Goal: Check status: Check status

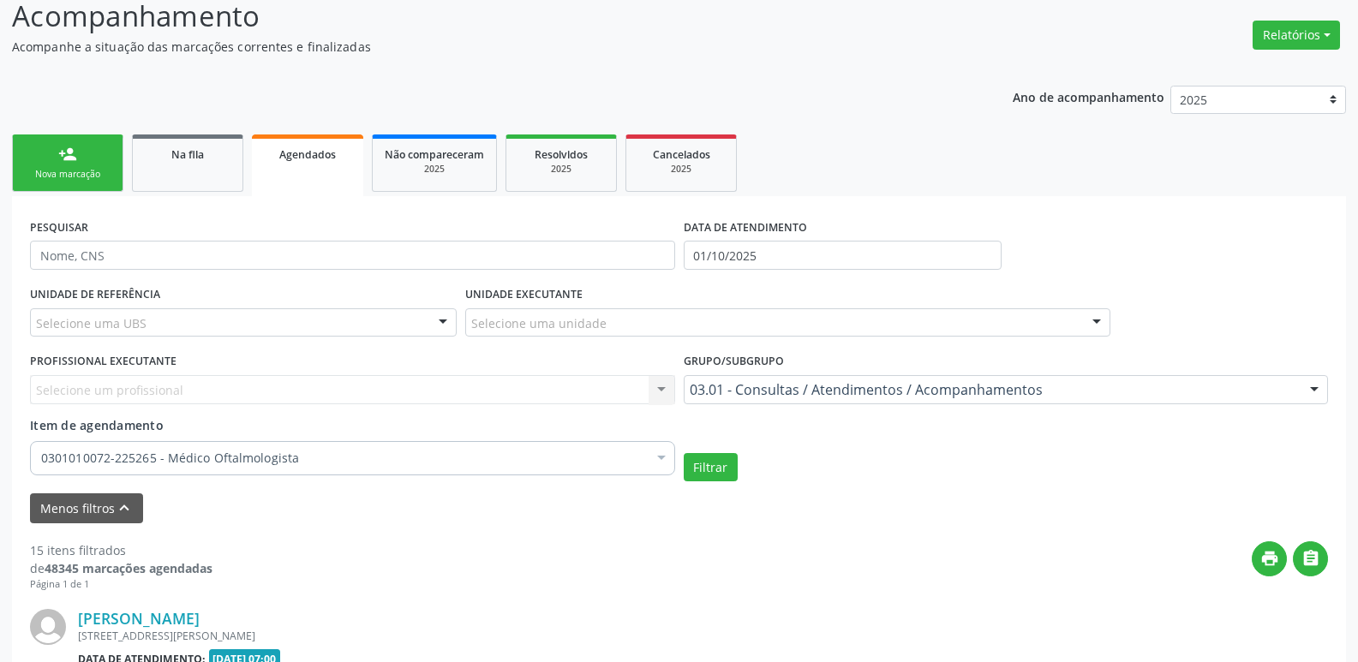
scroll to position [122, 0]
click at [65, 163] on div "person_add" at bounding box center [67, 154] width 19 height 19
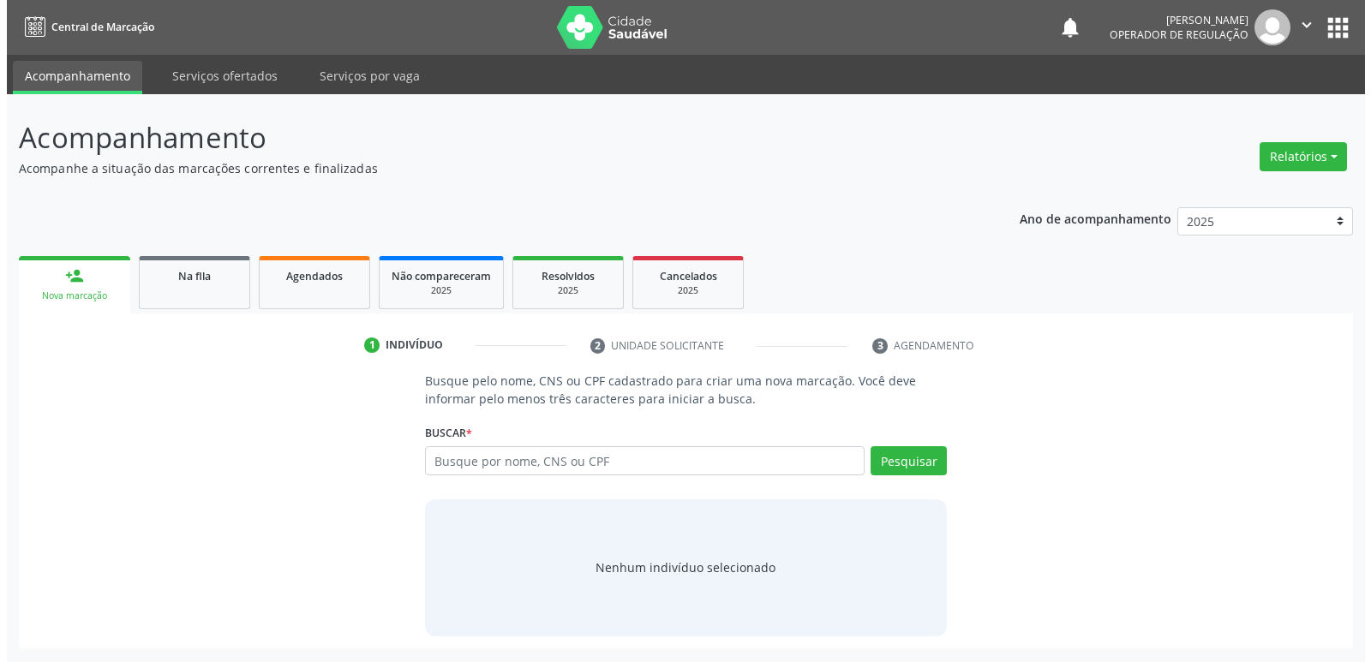
scroll to position [0, 0]
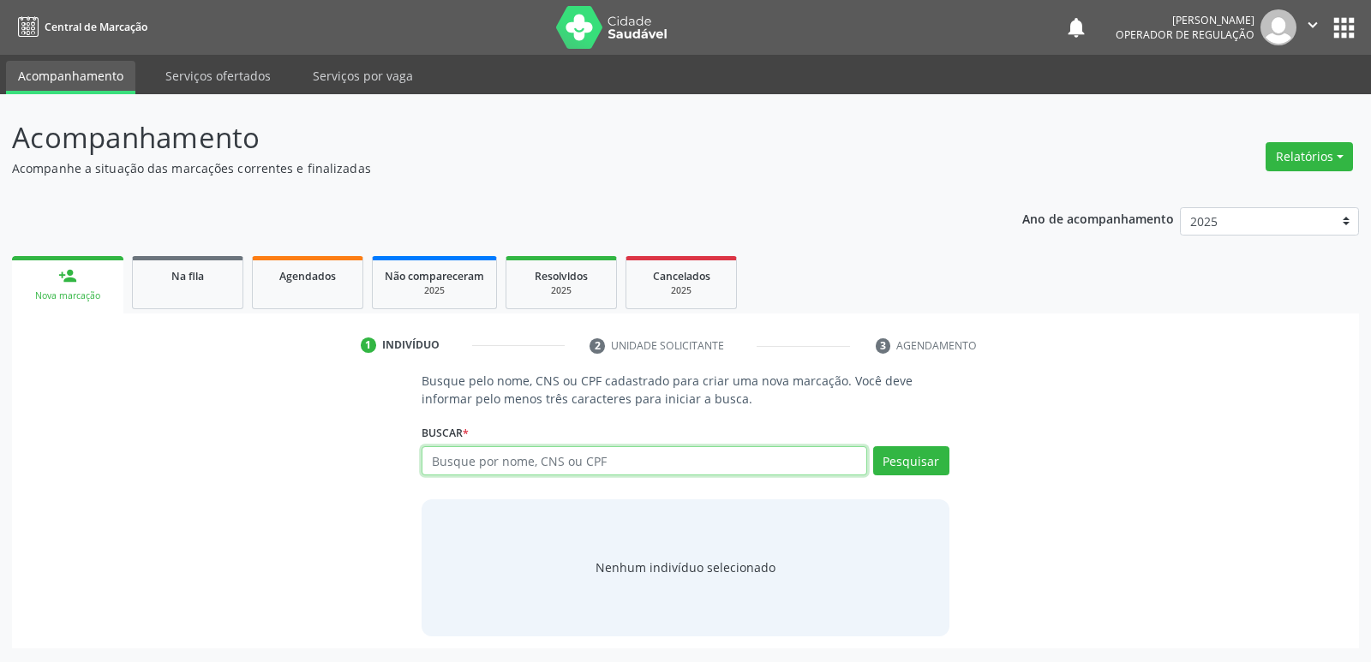
click at [511, 460] on input "text" at bounding box center [644, 460] width 445 height 29
click at [914, 458] on button "Pesquisar" at bounding box center [911, 460] width 76 height 29
click at [523, 467] on input "[PERSON_NAME]" at bounding box center [644, 460] width 445 height 29
type input "[PERSON_NAME]"
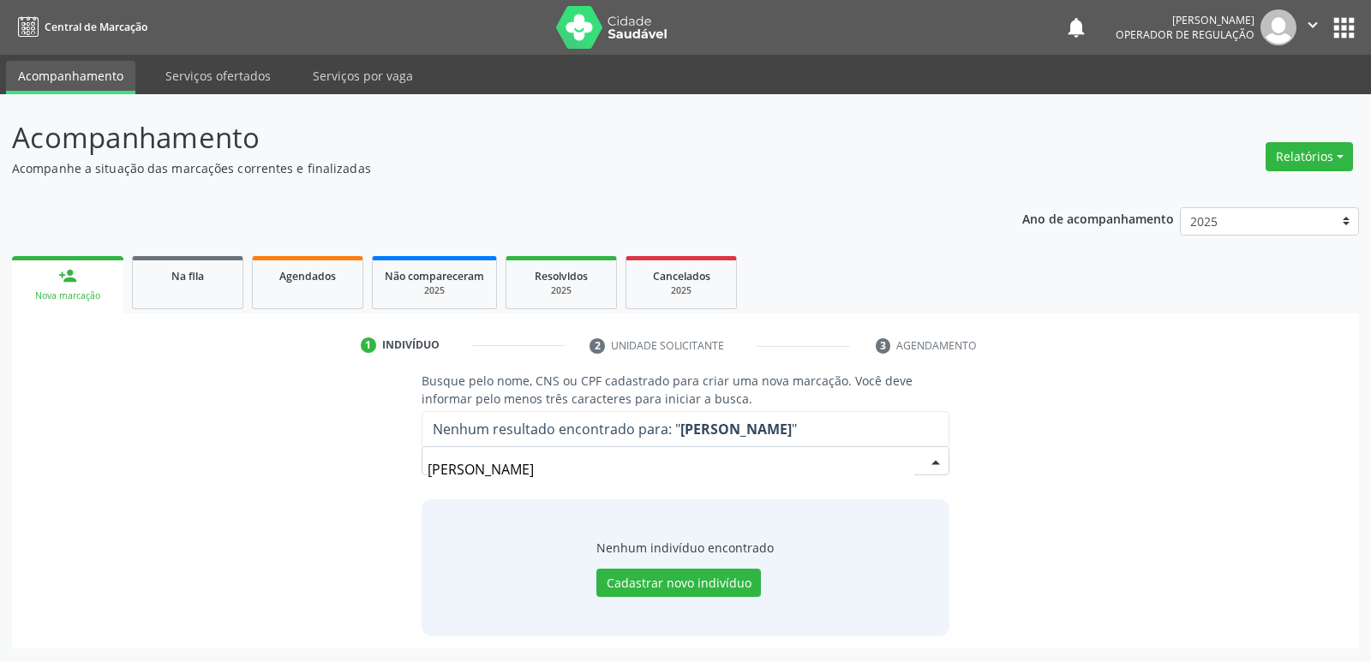
click at [717, 460] on input "[PERSON_NAME]" at bounding box center [671, 469] width 486 height 34
drag, startPoint x: 583, startPoint y: 469, endPoint x: 470, endPoint y: 457, distance: 113.7
click at [470, 457] on input "[PERSON_NAME]" at bounding box center [671, 469] width 486 height 34
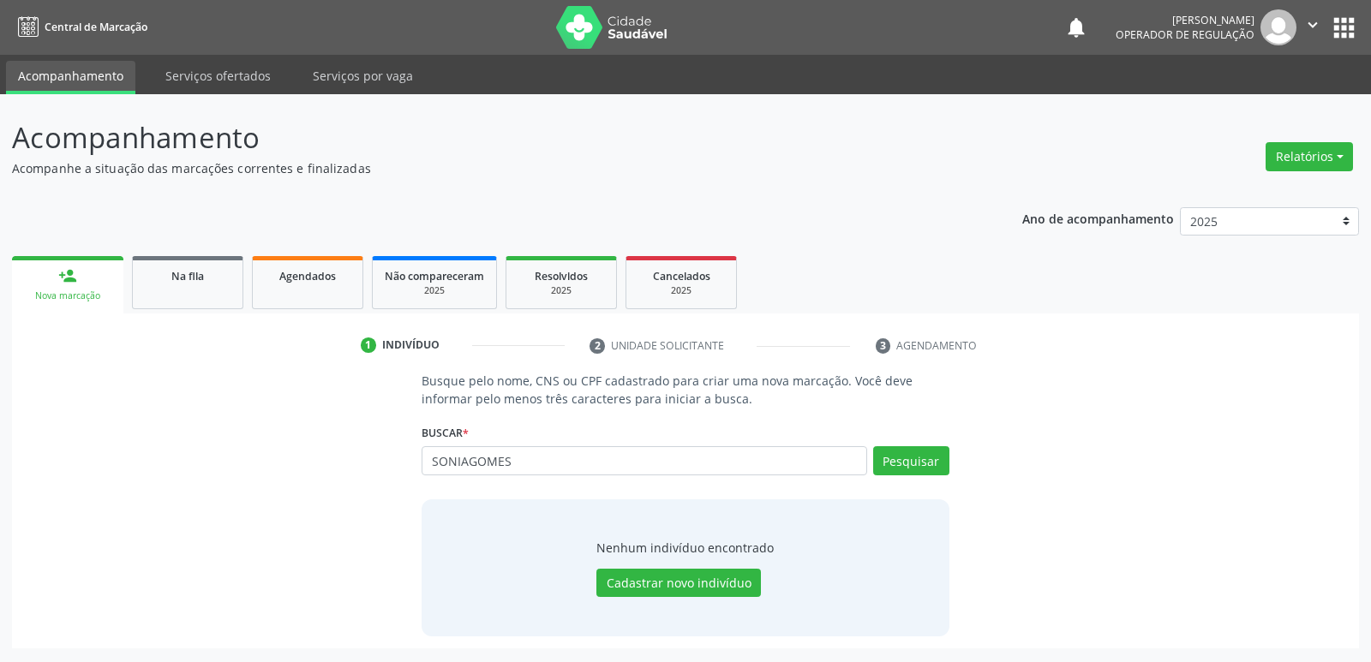
click at [469, 457] on input "SONIAGOMES" at bounding box center [644, 460] width 445 height 29
type input "[PERSON_NAME]"
click at [901, 458] on button "Pesquisar" at bounding box center [911, 460] width 76 height 29
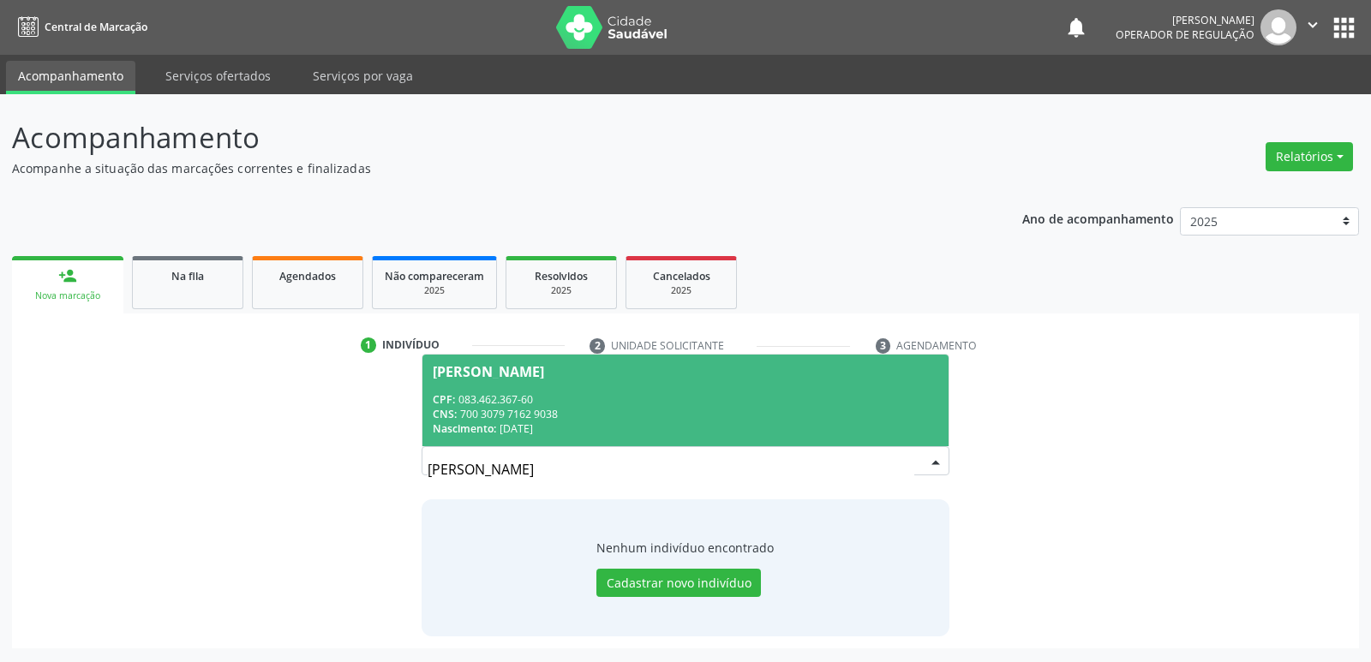
click at [1352, 30] on button "apps" at bounding box center [1344, 28] width 30 height 30
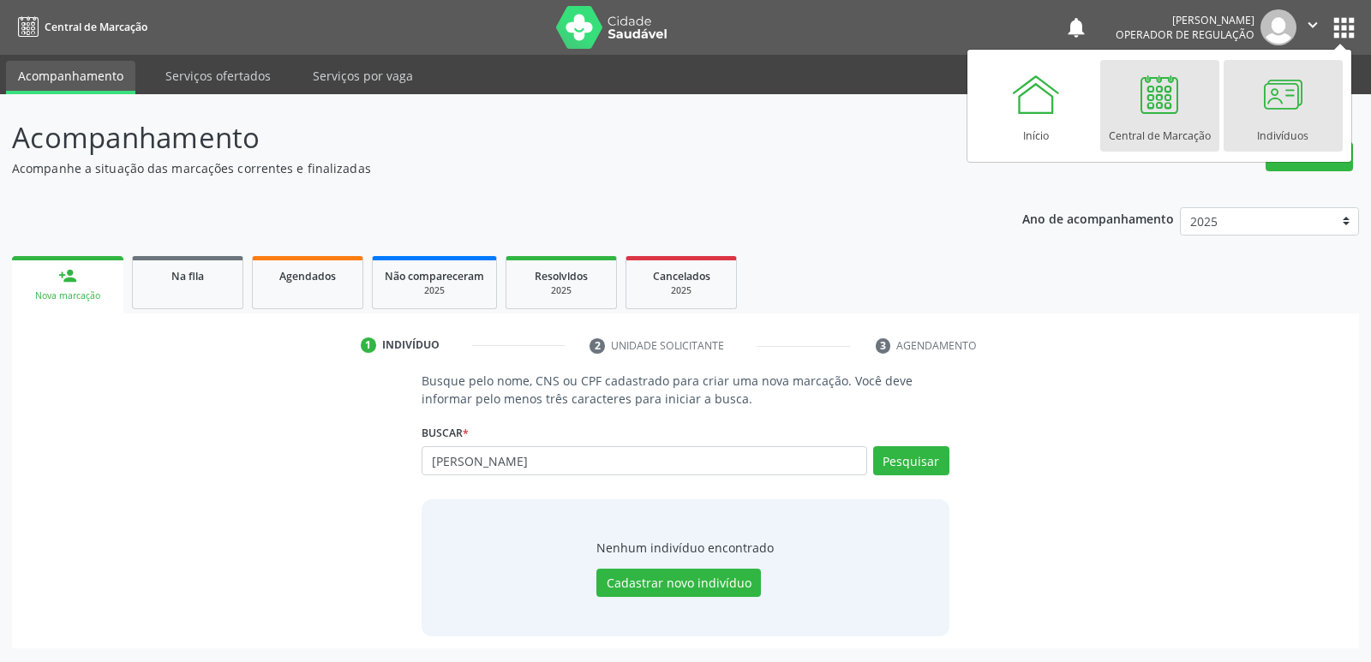
click at [1313, 131] on link "Indivíduos" at bounding box center [1283, 106] width 119 height 92
